Goal: Task Accomplishment & Management: Use online tool/utility

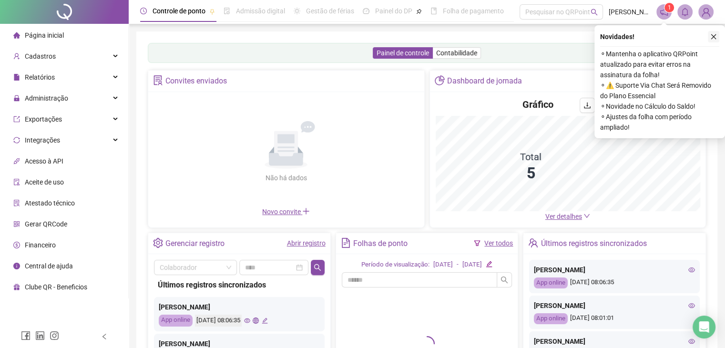
click at [714, 40] on button "button" at bounding box center [713, 36] width 11 height 11
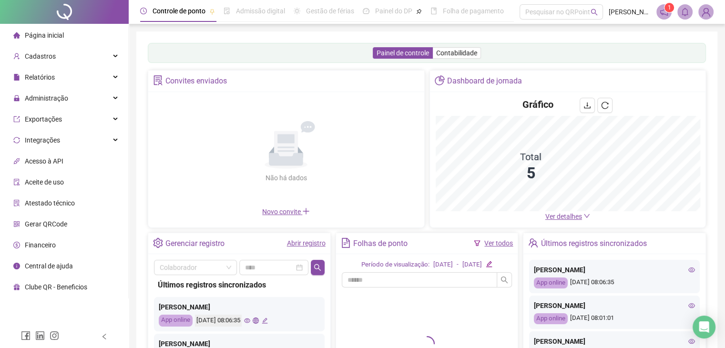
click at [661, 16] on icon "notification" at bounding box center [664, 12] width 9 height 9
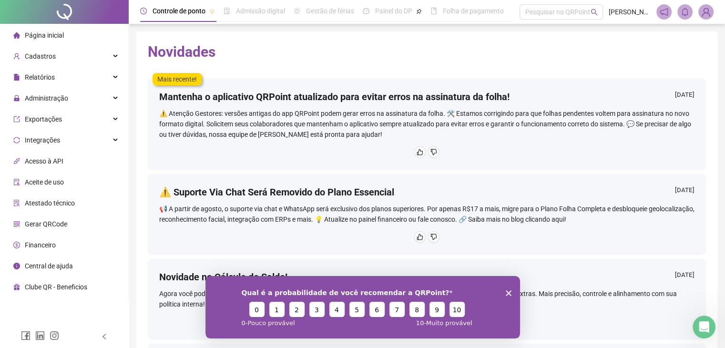
drag, startPoint x: 505, startPoint y: 291, endPoint x: 509, endPoint y: 352, distance: 60.7
click at [506, 291] on icon "Encerrar pesquisa" at bounding box center [509, 293] width 6 height 6
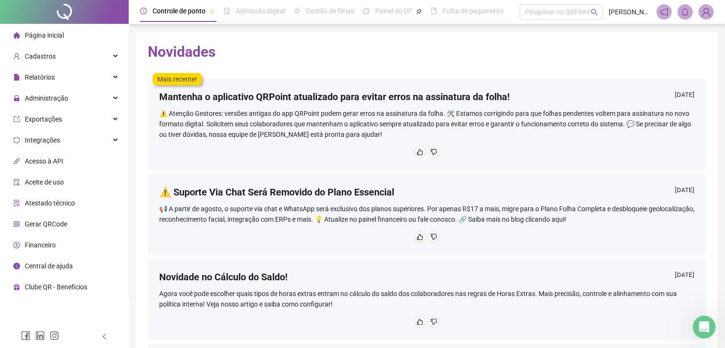
click at [44, 37] on span "Página inicial" at bounding box center [44, 35] width 39 height 8
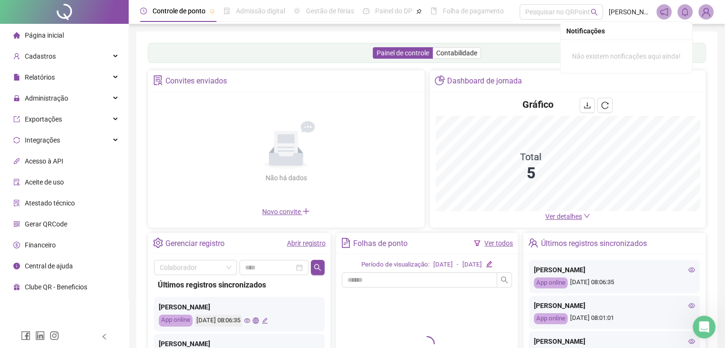
click at [683, 14] on icon "bell" at bounding box center [685, 12] width 7 height 9
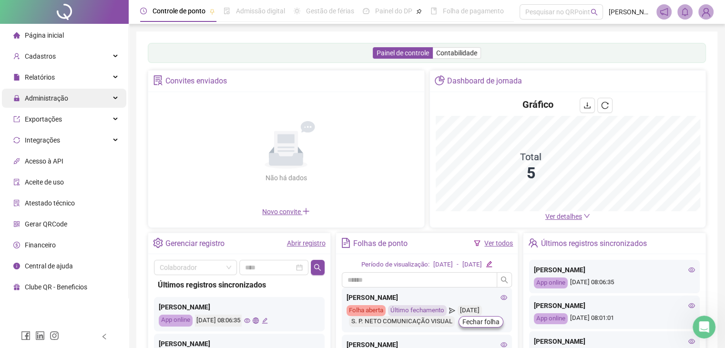
click at [55, 96] on span "Administração" at bounding box center [46, 98] width 43 height 8
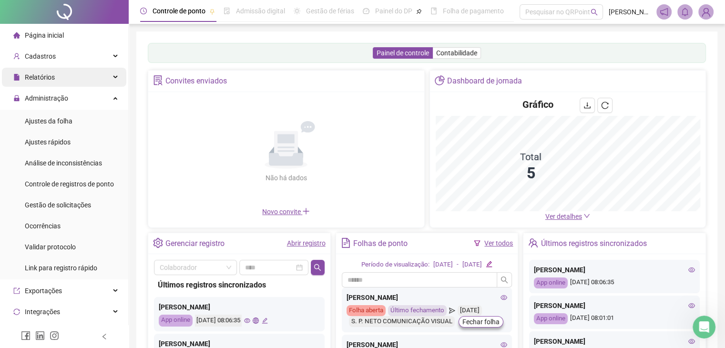
click at [66, 85] on div "Relatórios" at bounding box center [64, 77] width 124 height 19
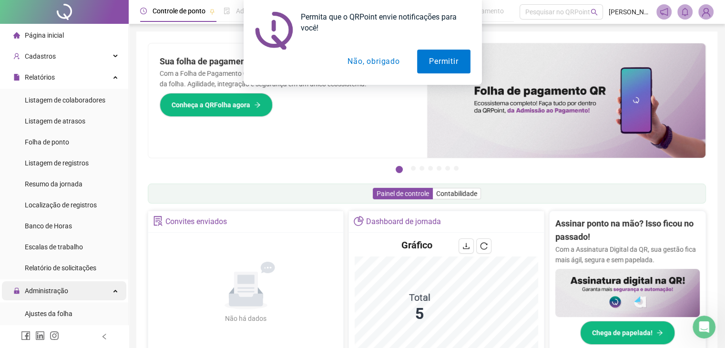
click at [105, 289] on div "Administração" at bounding box center [64, 290] width 124 height 19
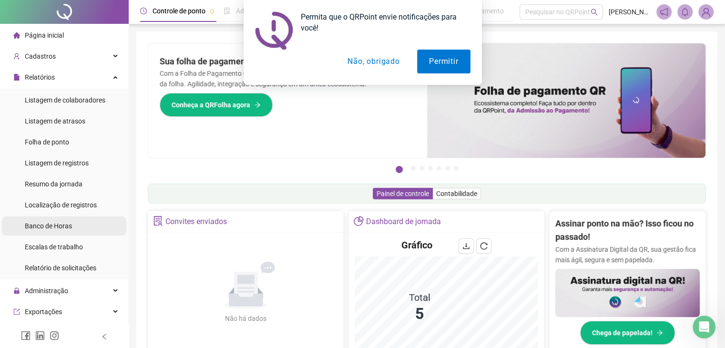
click at [72, 229] on li "Banco de Horas" at bounding box center [64, 226] width 124 height 19
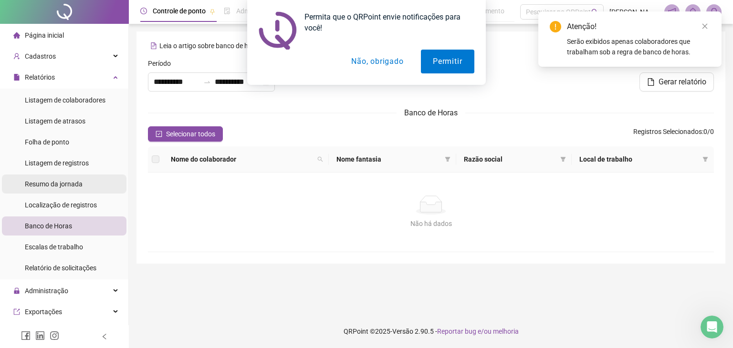
type input "**********"
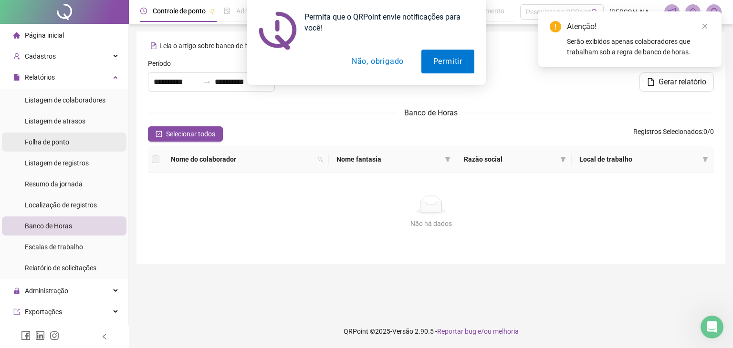
click at [68, 145] on span "Folha de ponto" at bounding box center [47, 142] width 44 height 8
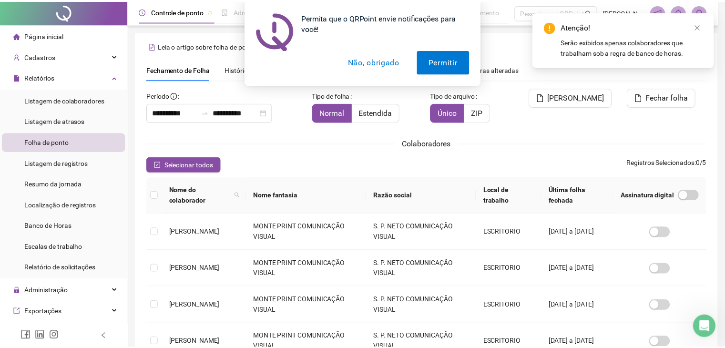
scroll to position [21, 0]
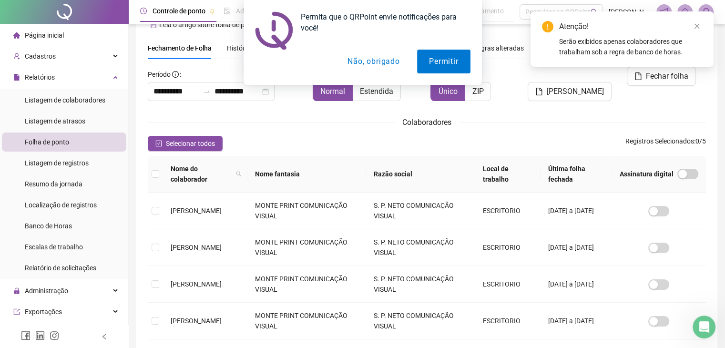
click at [384, 63] on button "Não, obrigado" at bounding box center [374, 62] width 76 height 24
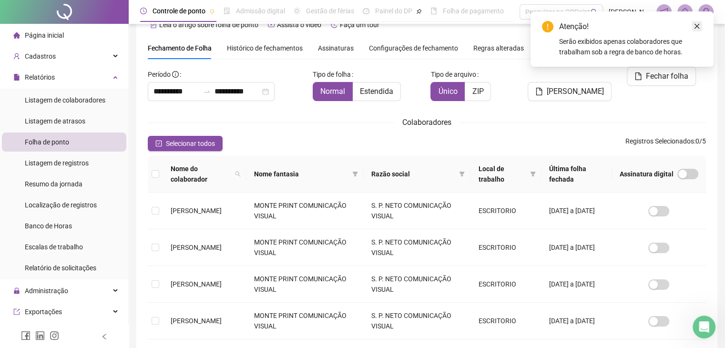
click at [696, 25] on icon "close" at bounding box center [697, 26] width 7 height 7
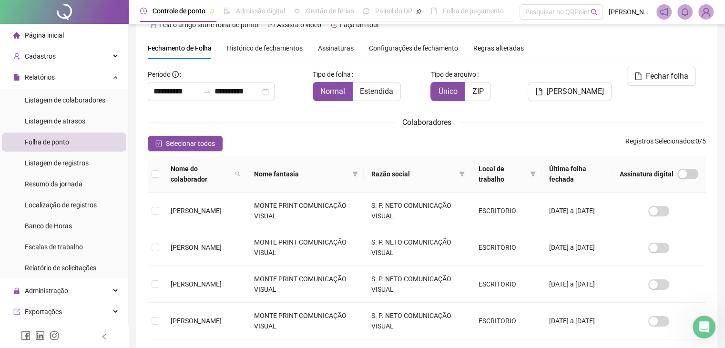
click at [725, 118] on html "**********" at bounding box center [362, 153] width 725 height 348
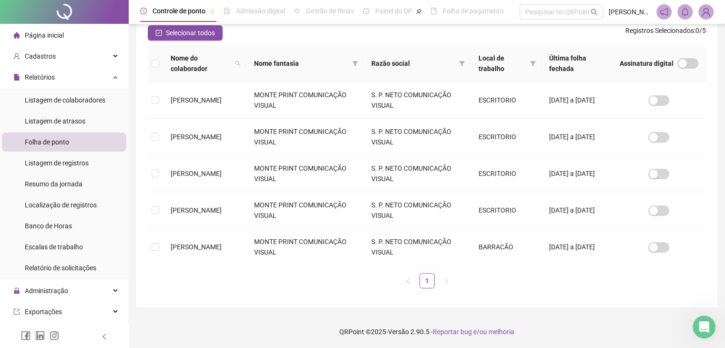
scroll to position [0, 0]
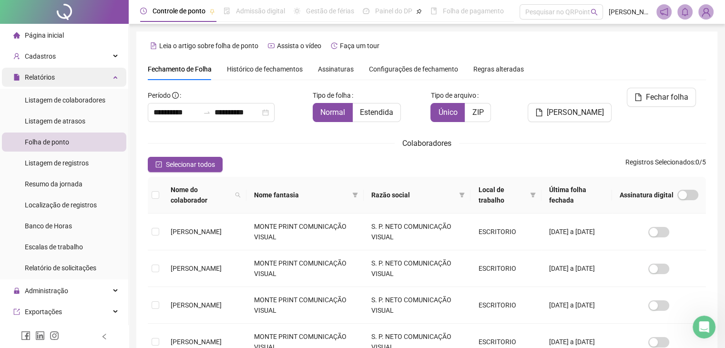
click at [87, 85] on div "Relatórios" at bounding box center [64, 77] width 124 height 19
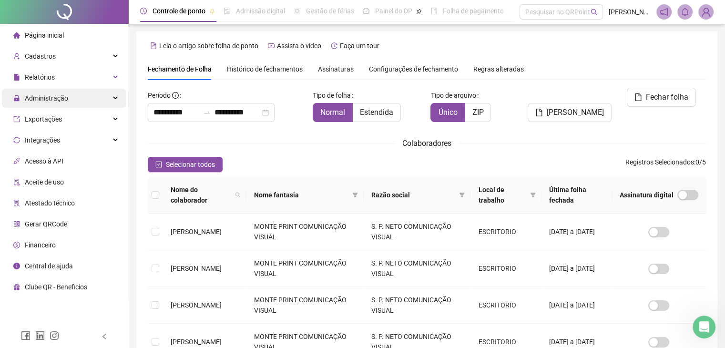
click at [97, 100] on div "Administração" at bounding box center [64, 98] width 124 height 19
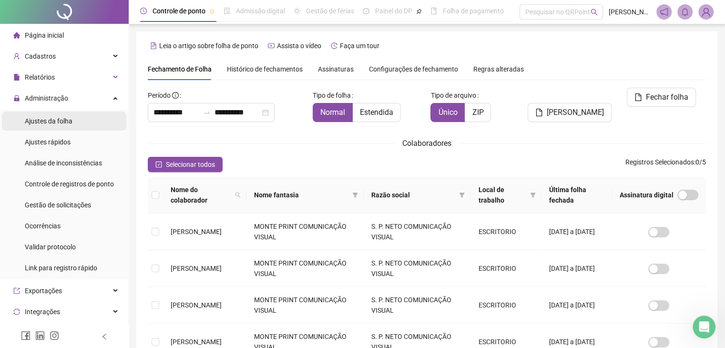
click at [94, 117] on li "Ajustes da folha" at bounding box center [64, 121] width 124 height 19
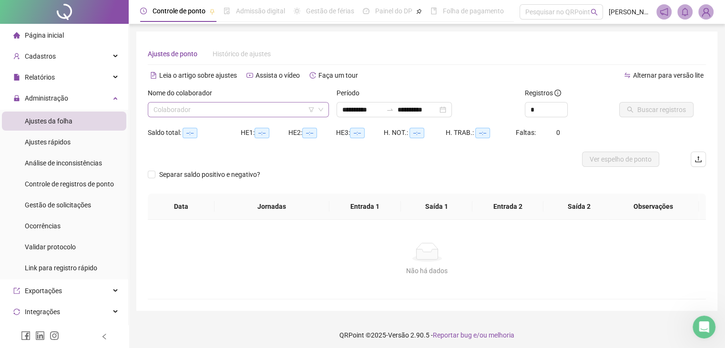
type input "**********"
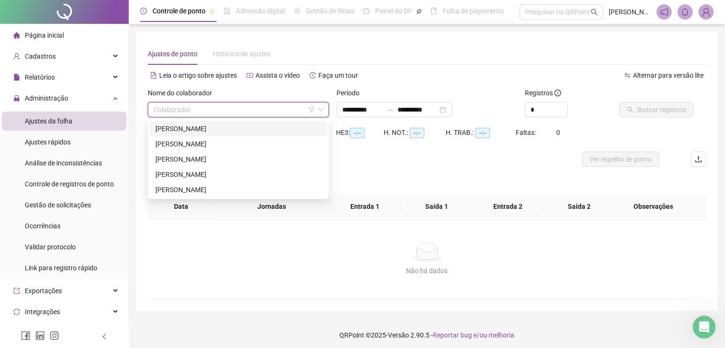
click at [234, 106] on input "search" at bounding box center [234, 110] width 161 height 14
click at [233, 184] on div "[PERSON_NAME]" at bounding box center [238, 189] width 177 height 15
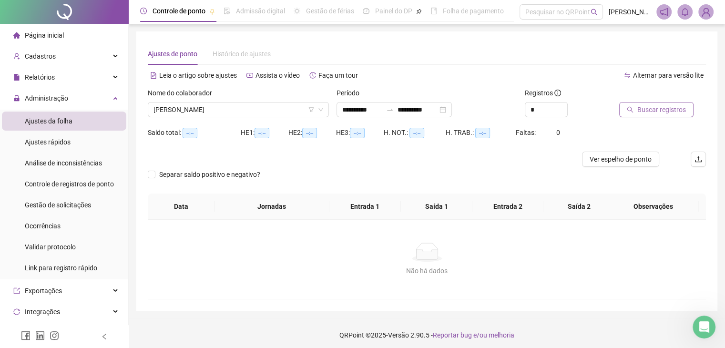
click at [672, 103] on button "Buscar registros" at bounding box center [657, 109] width 74 height 15
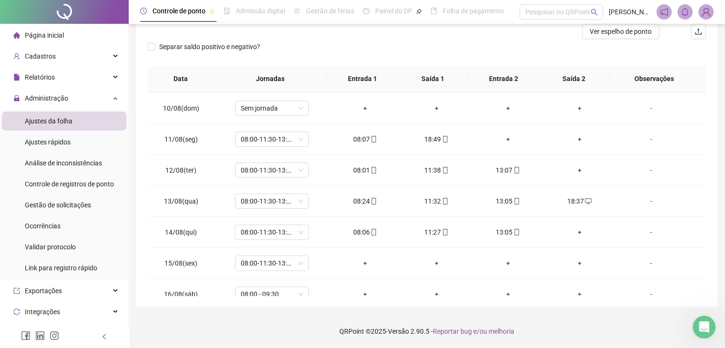
scroll to position [352, 0]
